Goal: Book appointment/travel/reservation

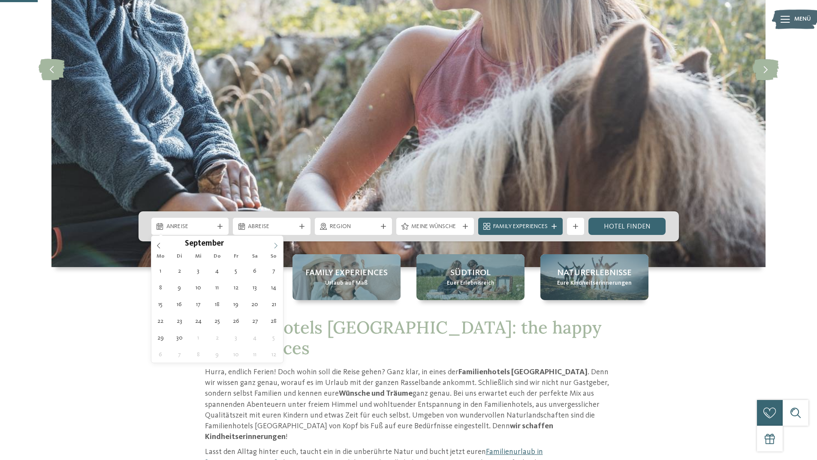
click at [272, 249] on span at bounding box center [275, 243] width 15 height 15
click at [273, 248] on icon at bounding box center [276, 246] width 6 height 6
type input "****"
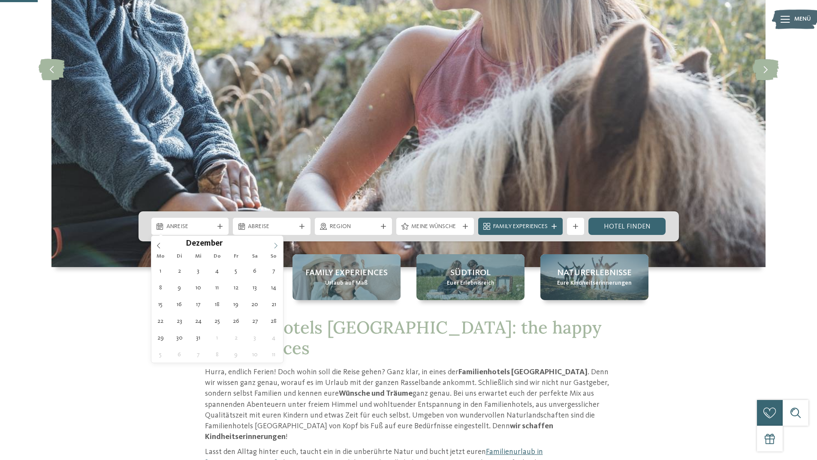
click at [273, 248] on icon at bounding box center [276, 246] width 6 height 6
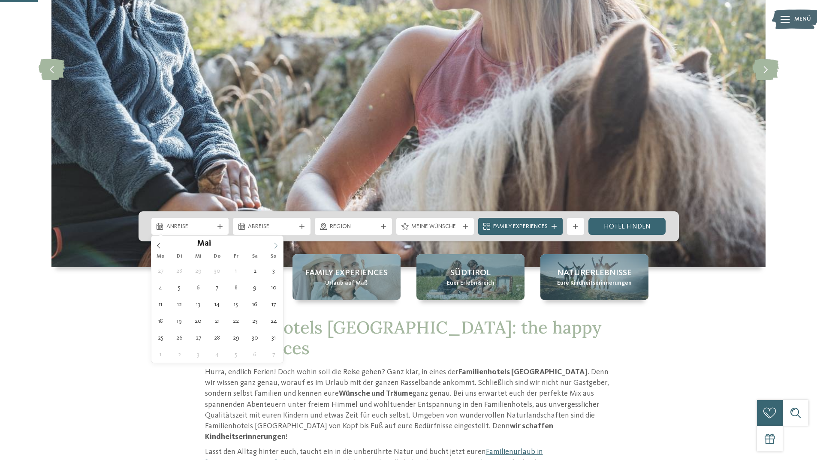
click at [273, 248] on icon at bounding box center [276, 246] width 6 height 6
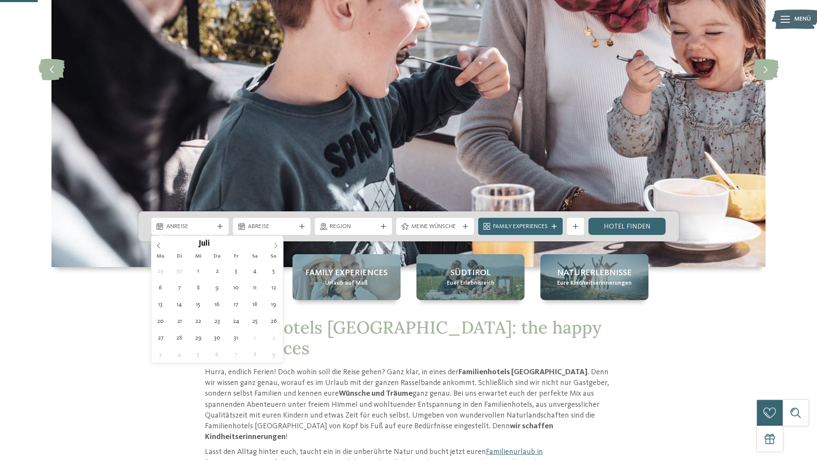
click at [273, 248] on icon at bounding box center [276, 246] width 6 height 6
type div "[DATE]"
type input "****"
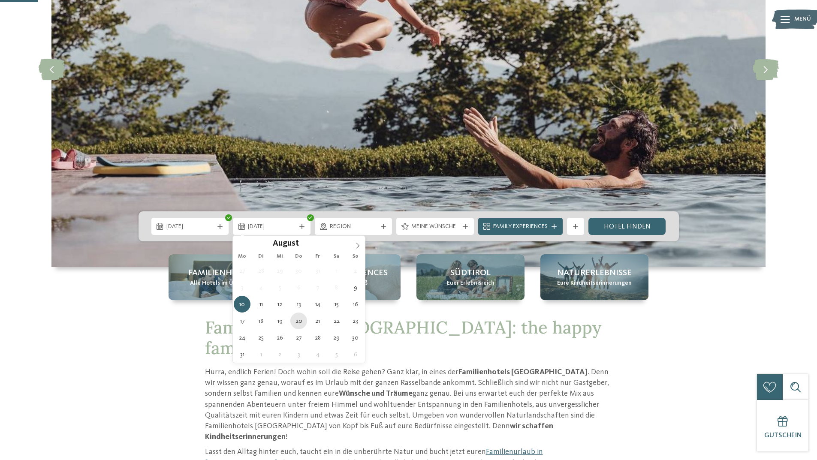
type div "[DATE]"
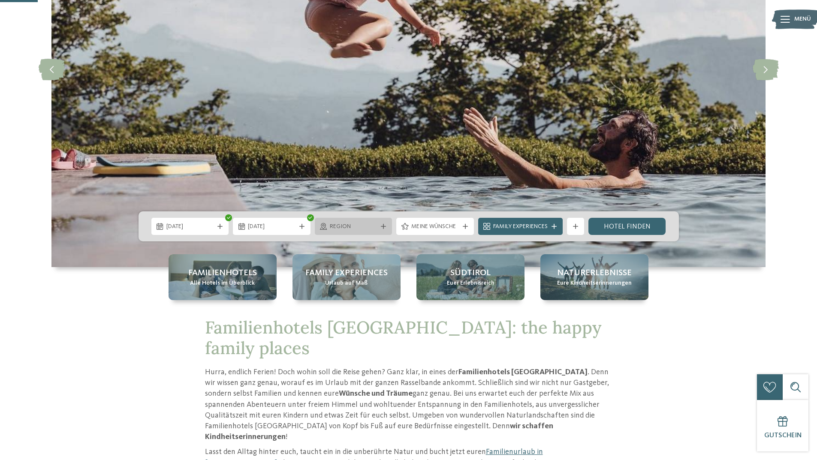
click at [352, 223] on span "Region" at bounding box center [354, 226] width 48 height 9
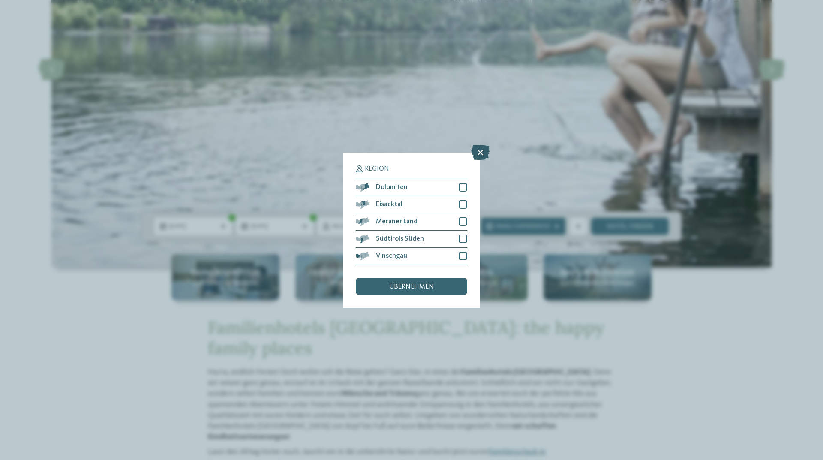
click at [471, 148] on icon at bounding box center [480, 151] width 18 height 15
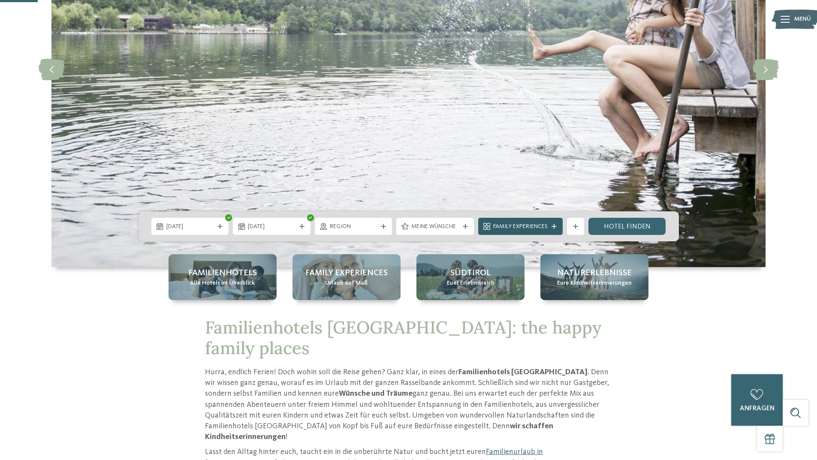
click at [502, 222] on div "Family Experiences" at bounding box center [520, 226] width 59 height 9
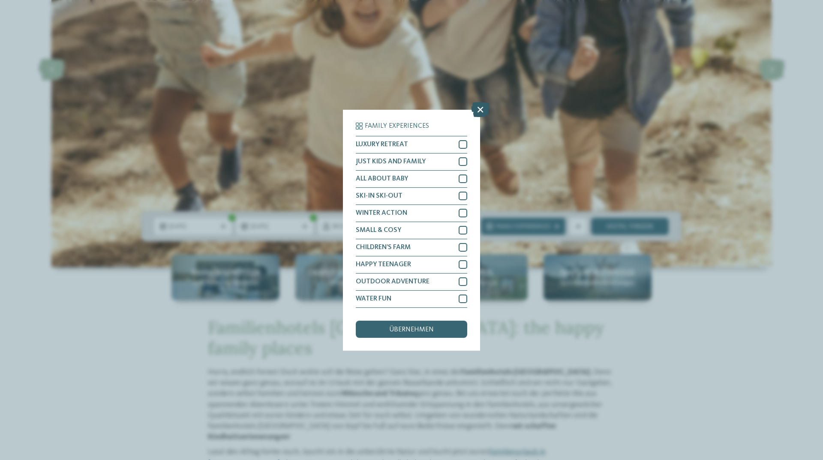
click at [477, 108] on icon at bounding box center [480, 109] width 18 height 15
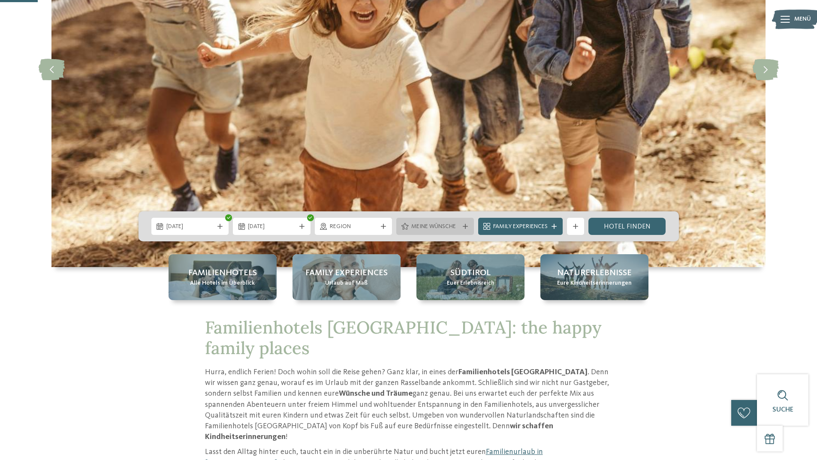
click at [441, 231] on div "Meine Wünsche" at bounding box center [435, 226] width 78 height 17
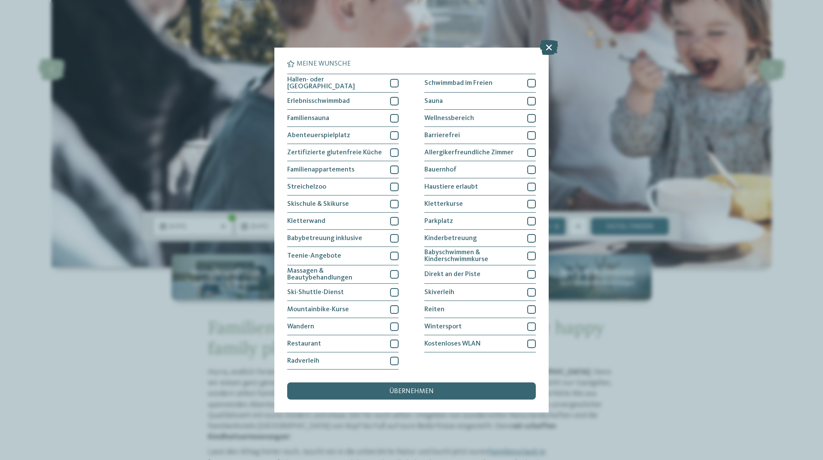
click at [547, 49] on icon at bounding box center [549, 47] width 18 height 15
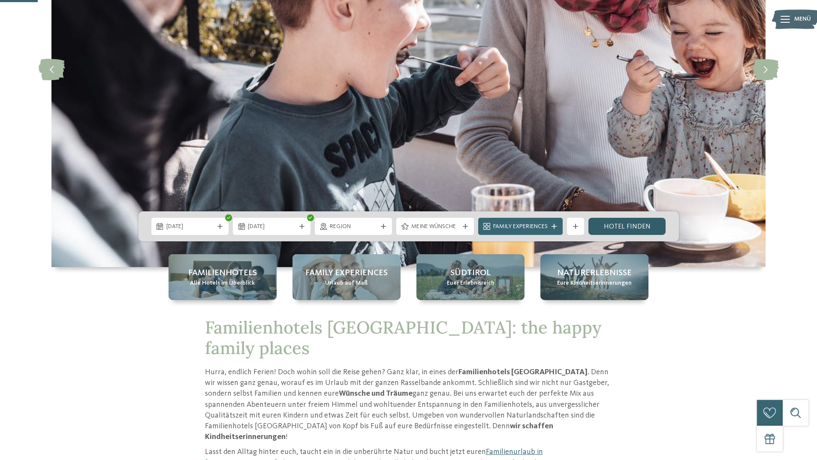
click at [616, 228] on link "Hotel finden" at bounding box center [627, 226] width 78 height 17
